Goal: Find specific page/section: Find specific page/section

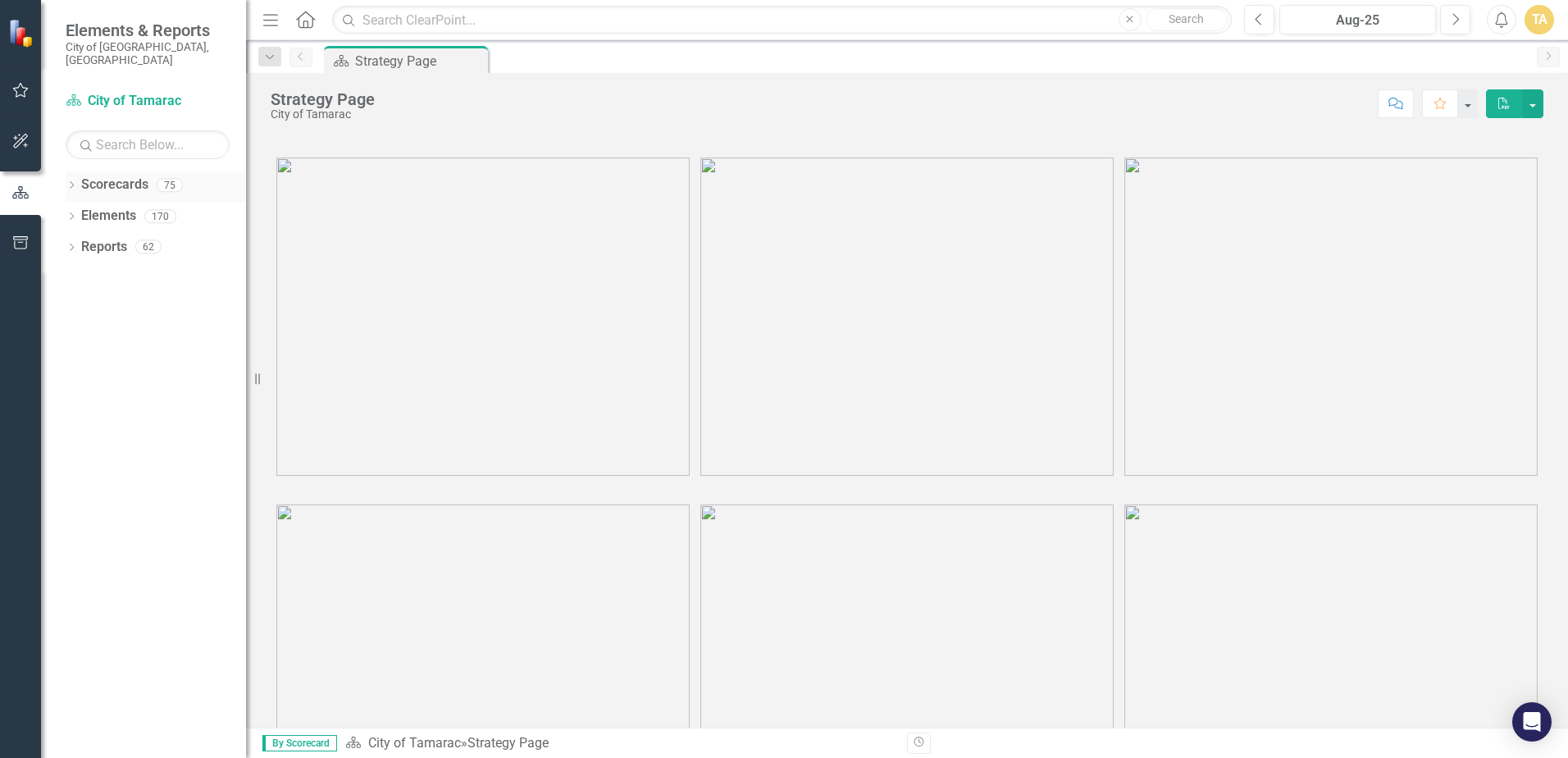
click at [74, 182] on icon "Dropdown" at bounding box center [72, 186] width 11 height 9
click at [80, 211] on icon "Dropdown" at bounding box center [79, 216] width 12 height 9
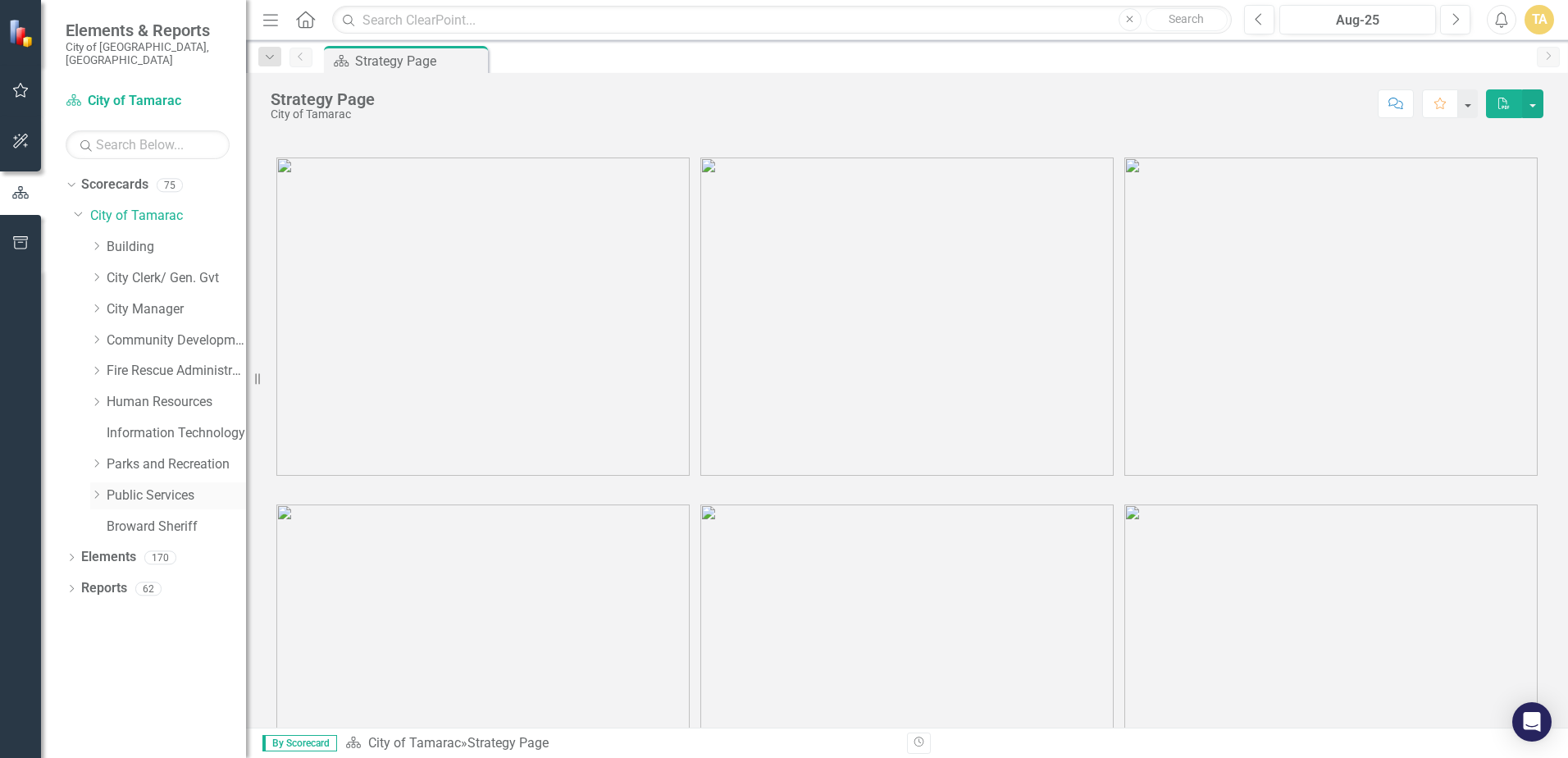
click at [106, 487] on link "Public Services" at bounding box center [176, 496] width 139 height 19
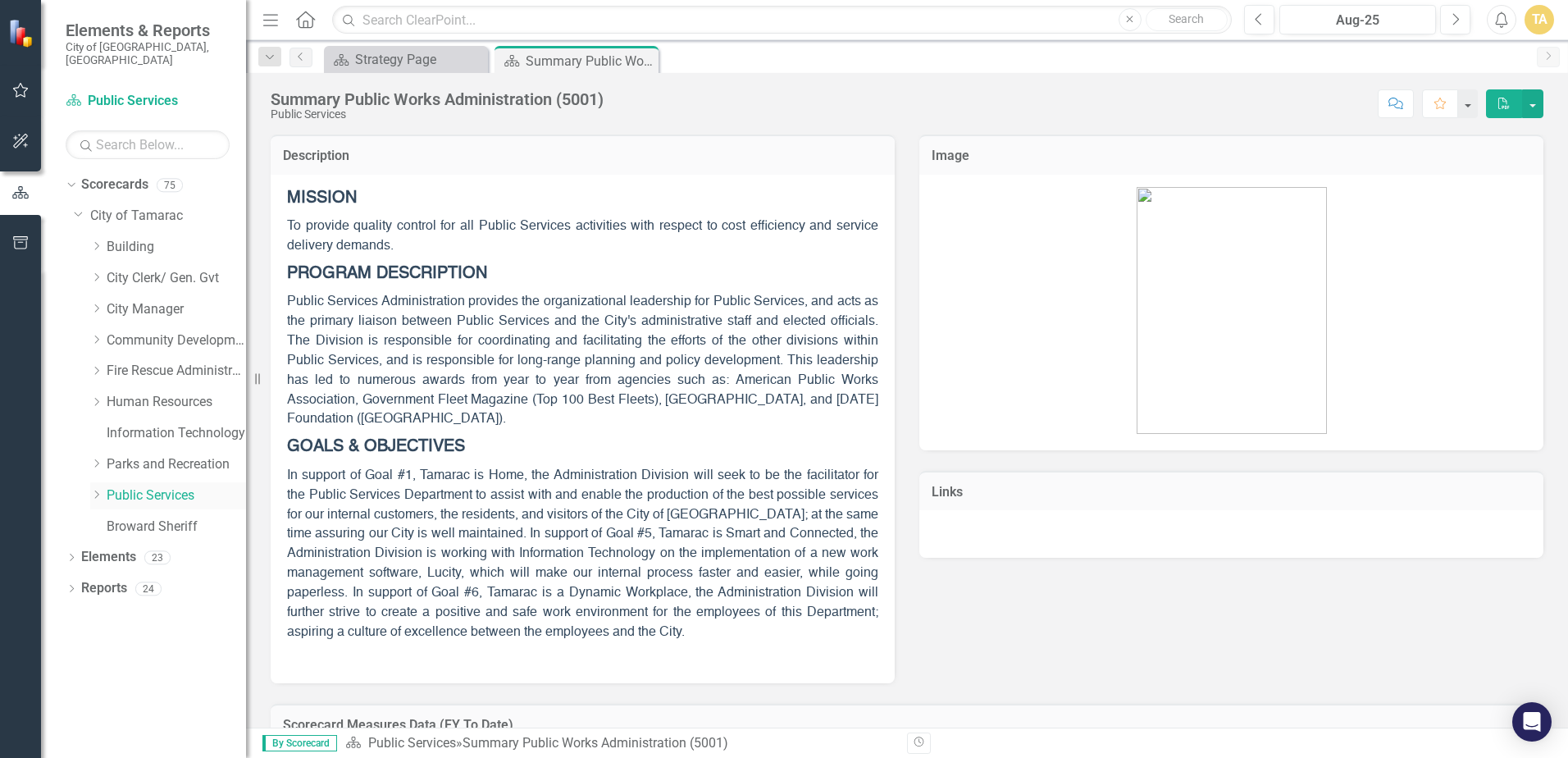
click at [104, 489] on div "Dropdown" at bounding box center [98, 495] width 16 height 14
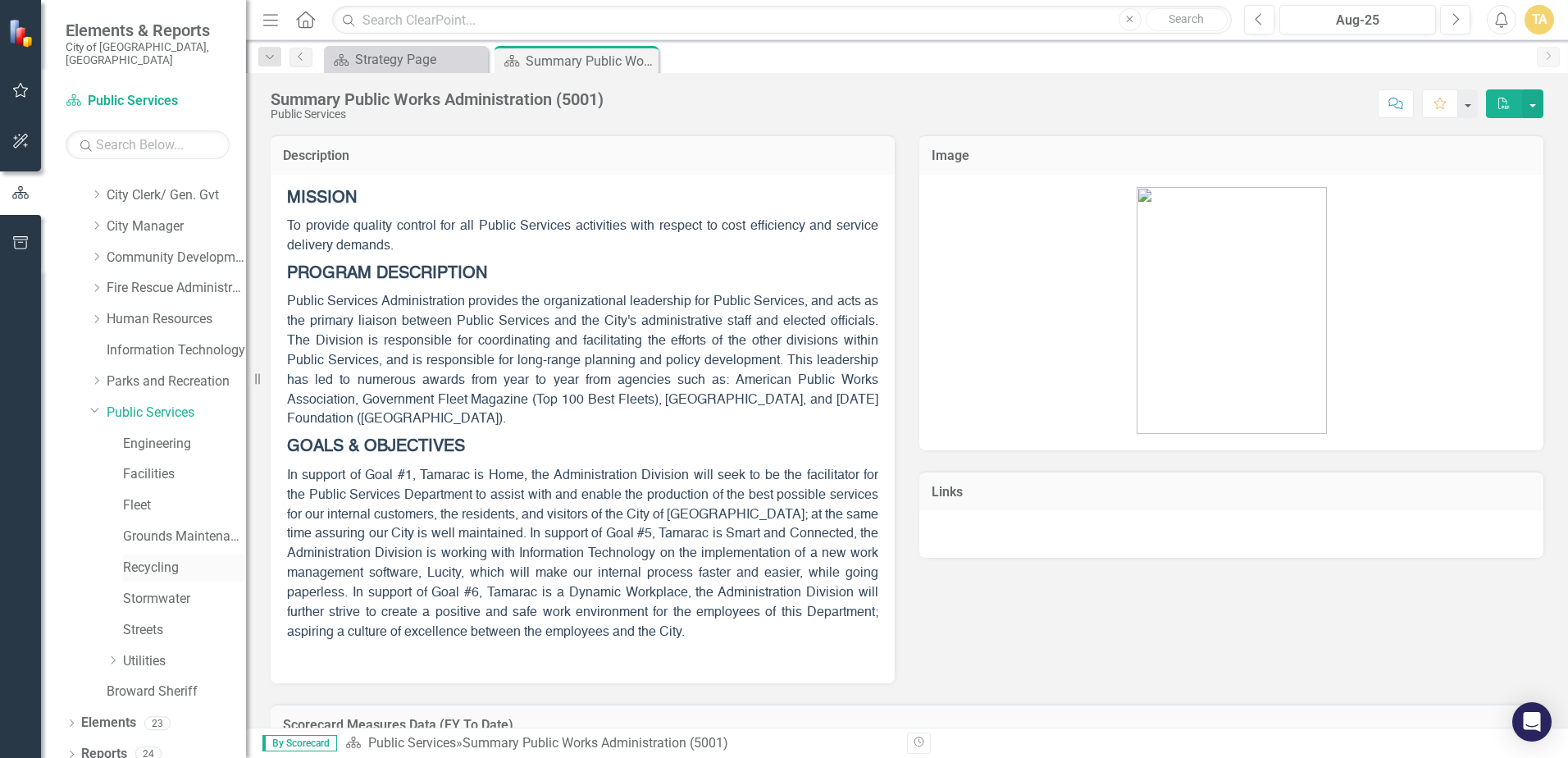
scroll to position [84, 0]
click at [112, 654] on icon "Dropdown" at bounding box center [112, 659] width 12 height 9
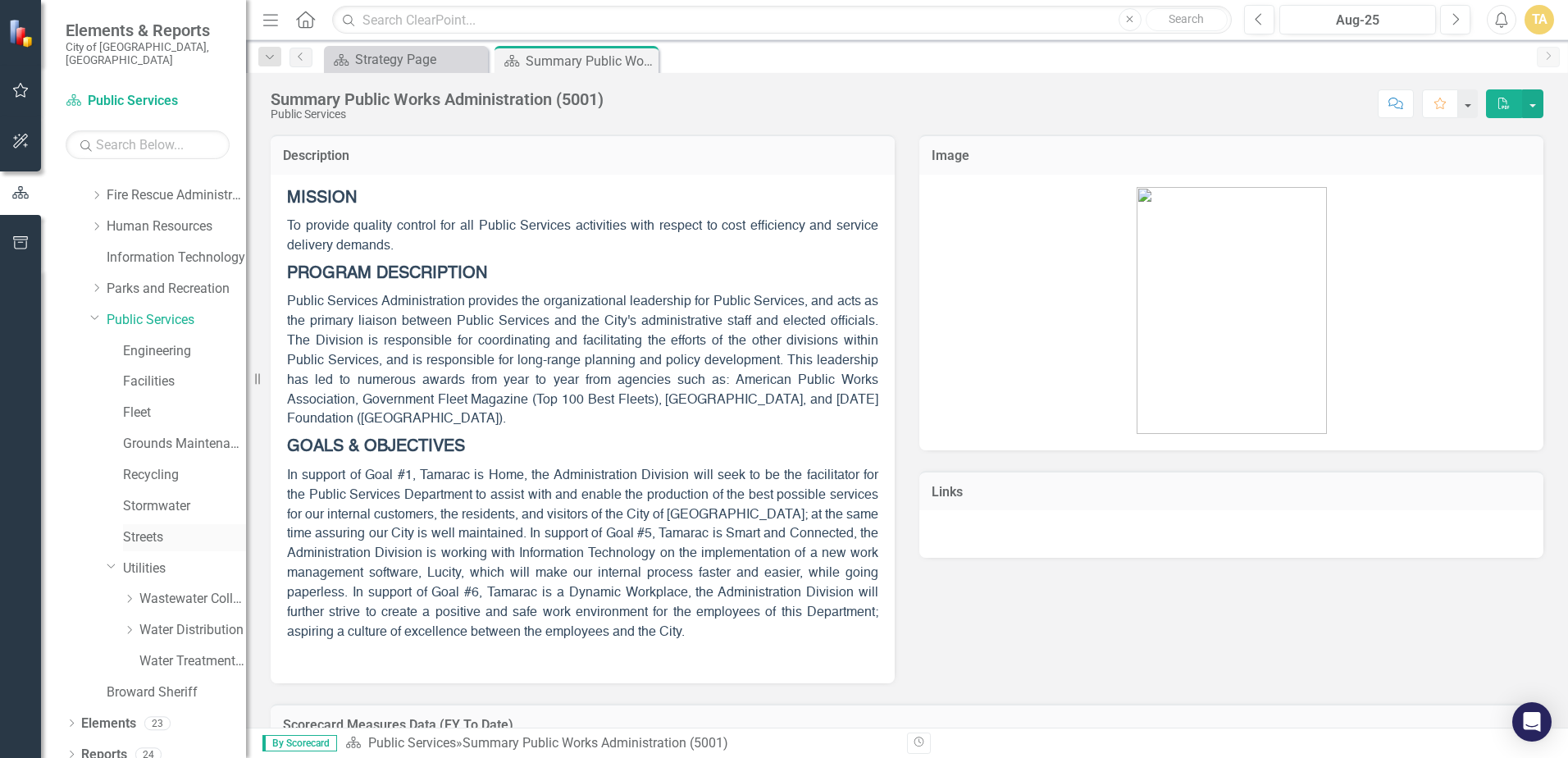
scroll to position [176, 0]
click at [130, 624] on icon "Dropdown" at bounding box center [129, 629] width 12 height 9
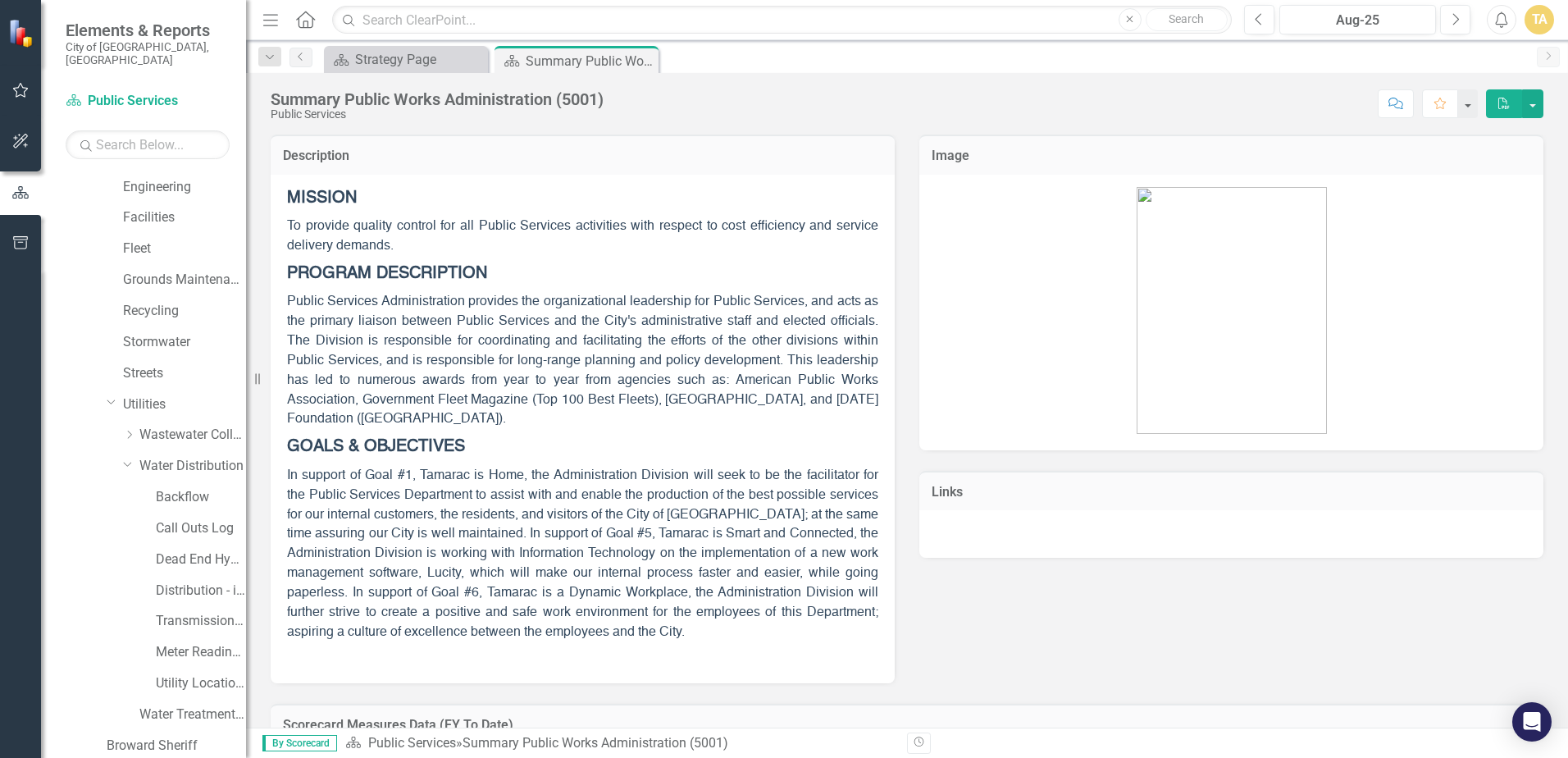
scroll to position [394, 0]
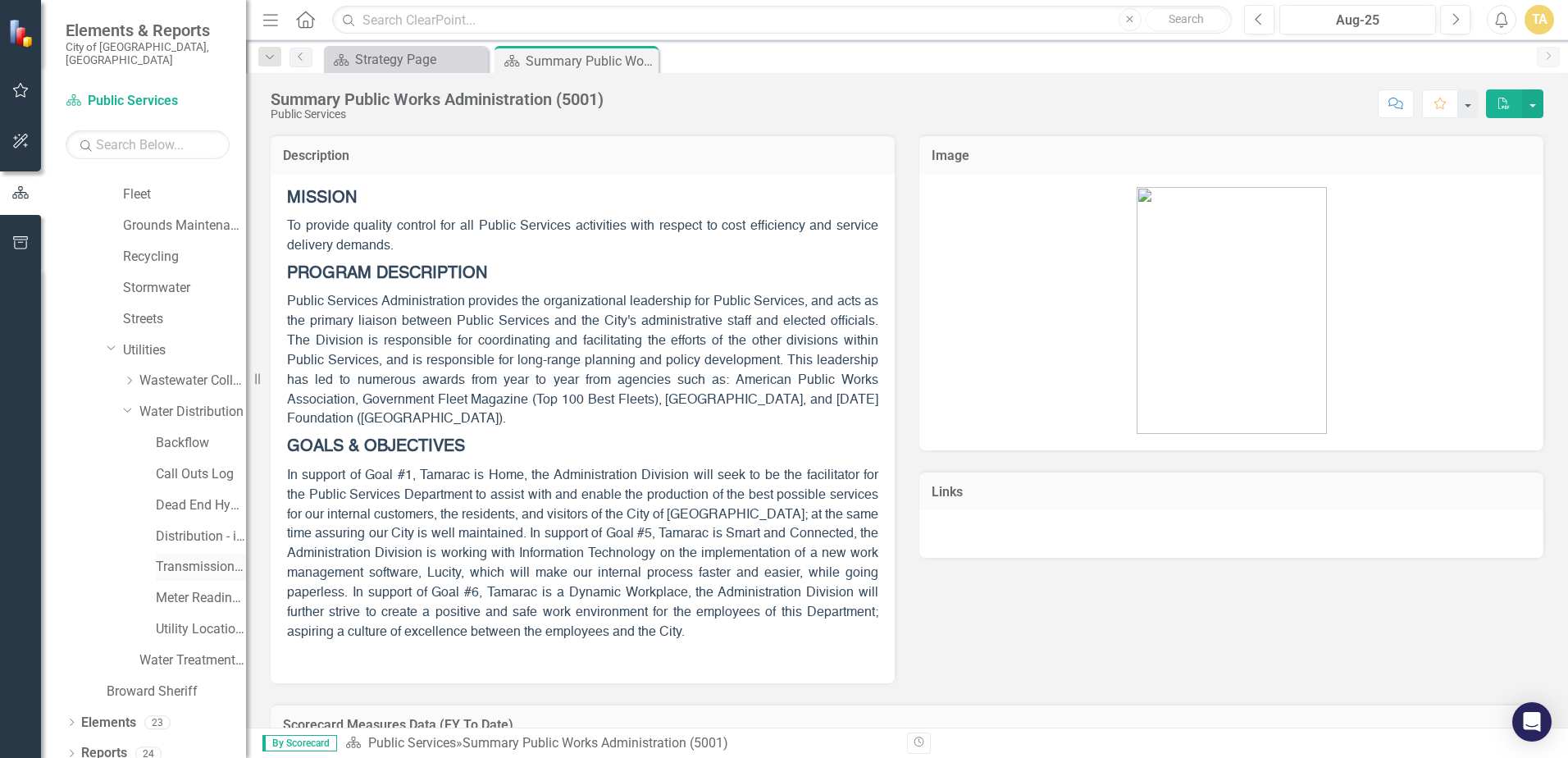
click at [181, 557] on link "Transmission and Distribution" at bounding box center [201, 567] width 90 height 19
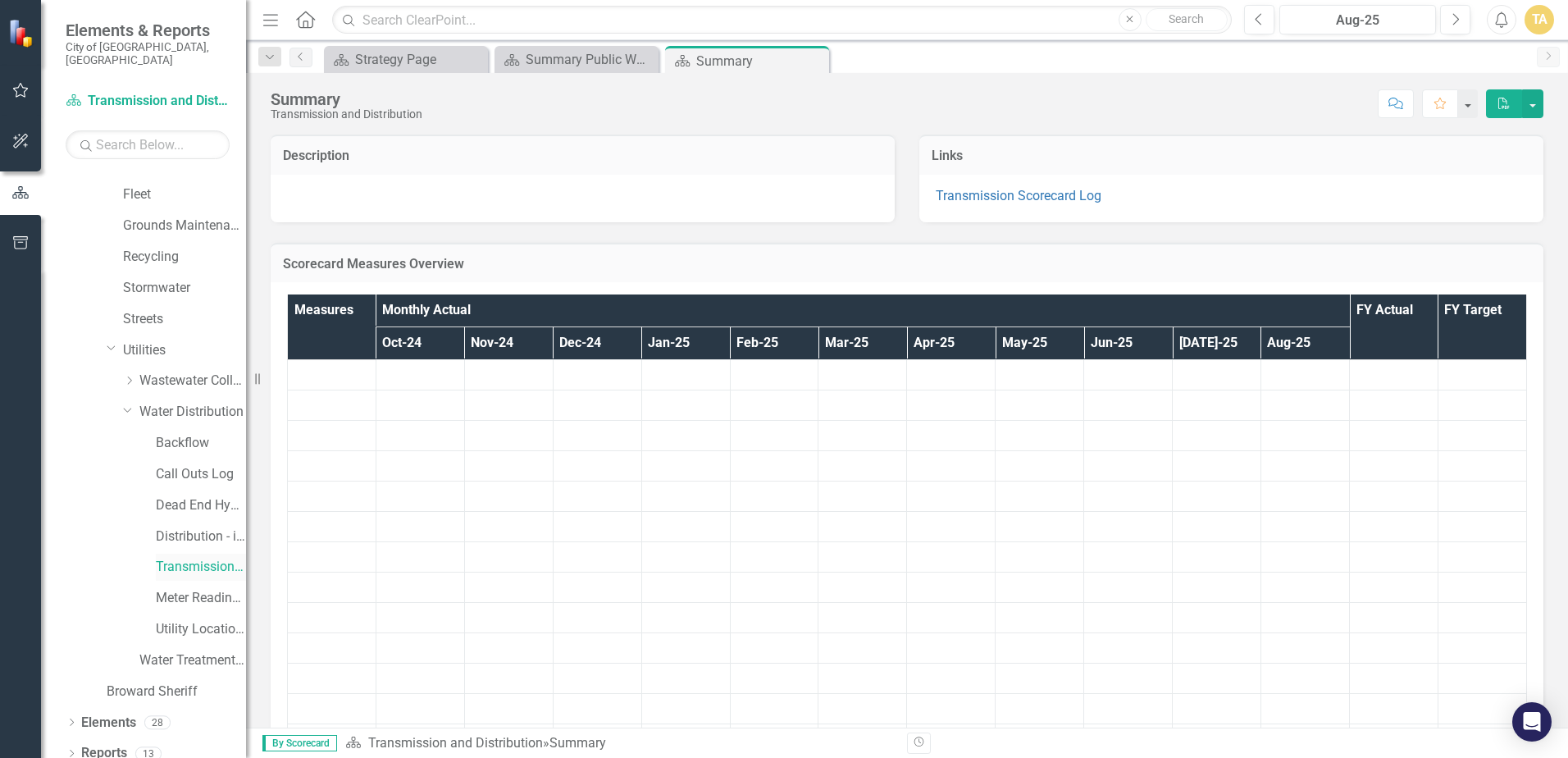
click at [164, 557] on link "Transmission and Distribution" at bounding box center [201, 567] width 90 height 19
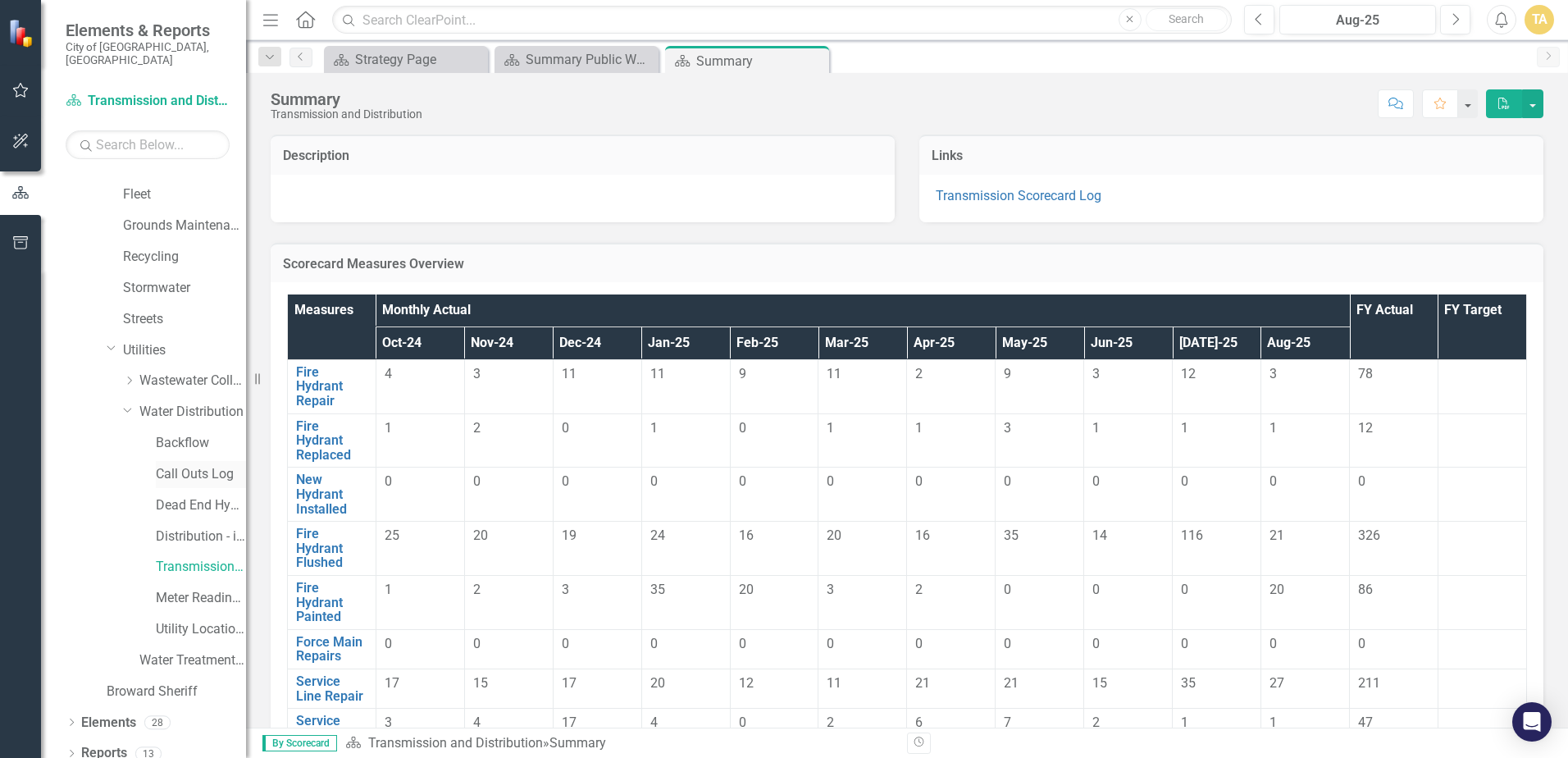
click at [157, 465] on link "Call Outs Log" at bounding box center [201, 475] width 90 height 19
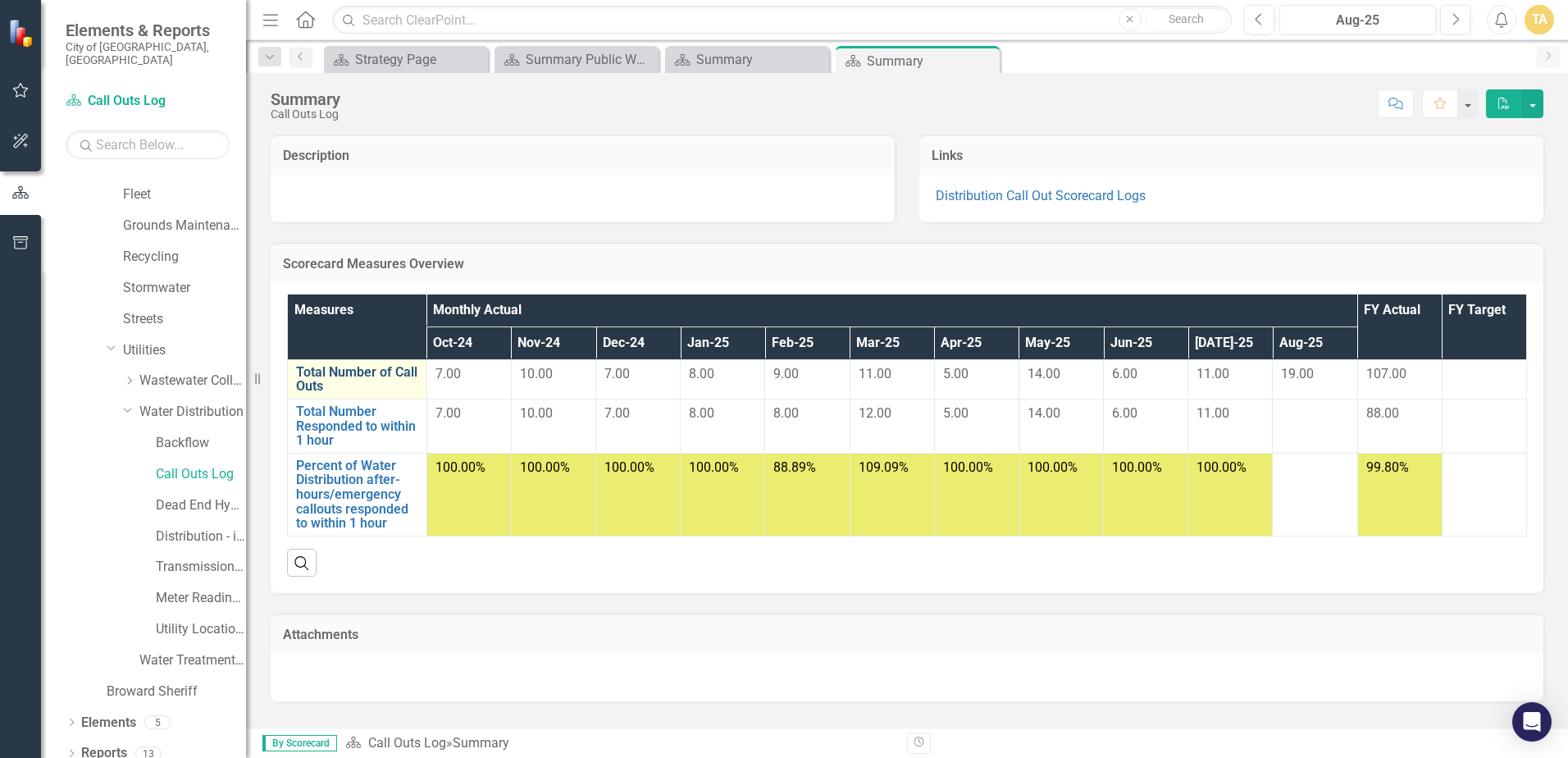
click at [390, 379] on link "Total Number of Call Outs" at bounding box center [357, 379] width 122 height 28
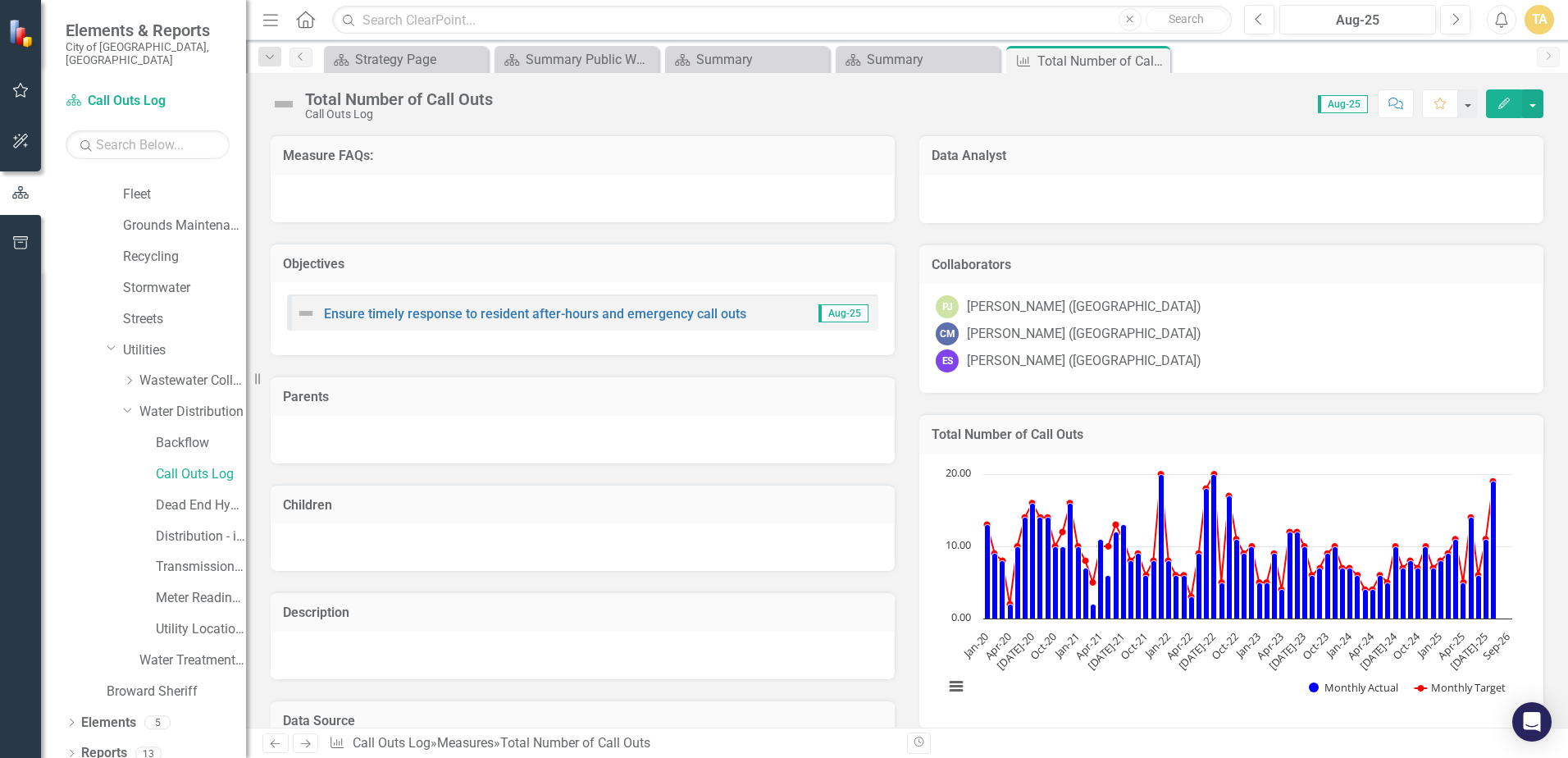
click at [442, 326] on div "Ensure timely response to resident after-hours and emergency call outs Aug-25" at bounding box center [583, 313] width 591 height 36
click at [488, 319] on link "Ensure timely response to resident after-hours and emergency call outs" at bounding box center [535, 314] width 423 height 16
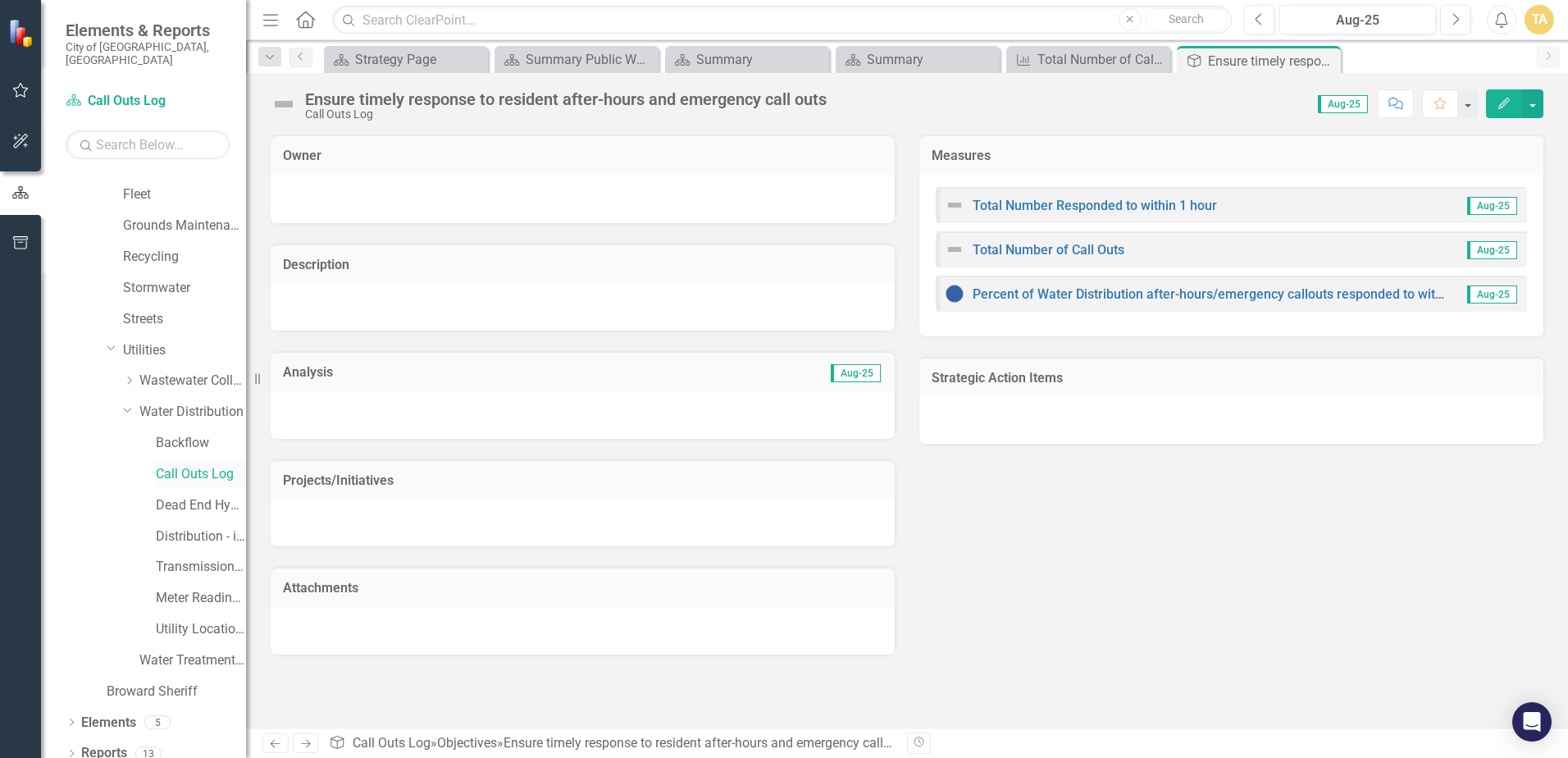
click at [200, 468] on link "Call Outs Log" at bounding box center [201, 475] width 90 height 19
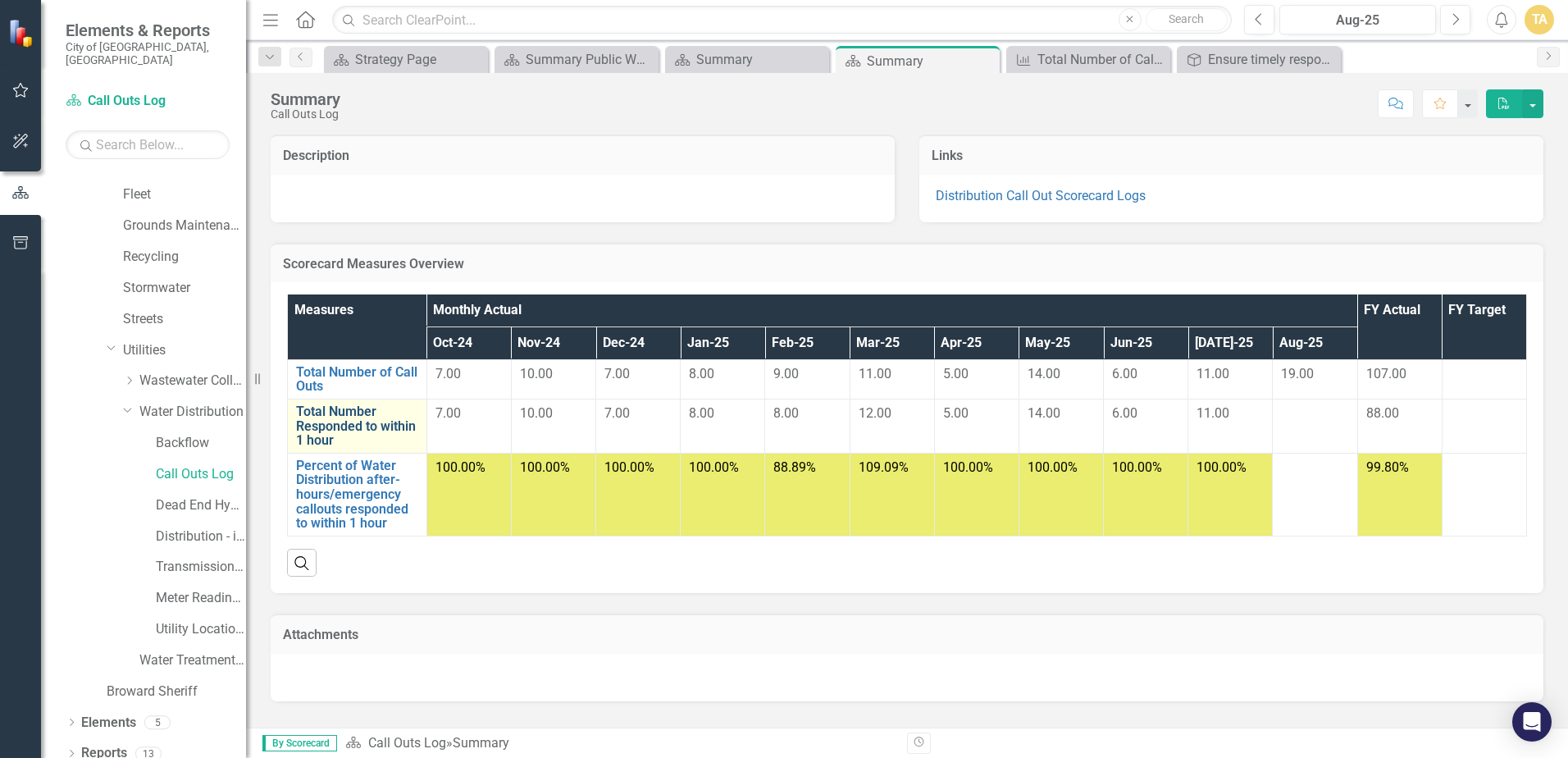
click at [316, 432] on link "Total Number Responded to within 1 hour" at bounding box center [357, 426] width 122 height 43
